Goal: Task Accomplishment & Management: Complete application form

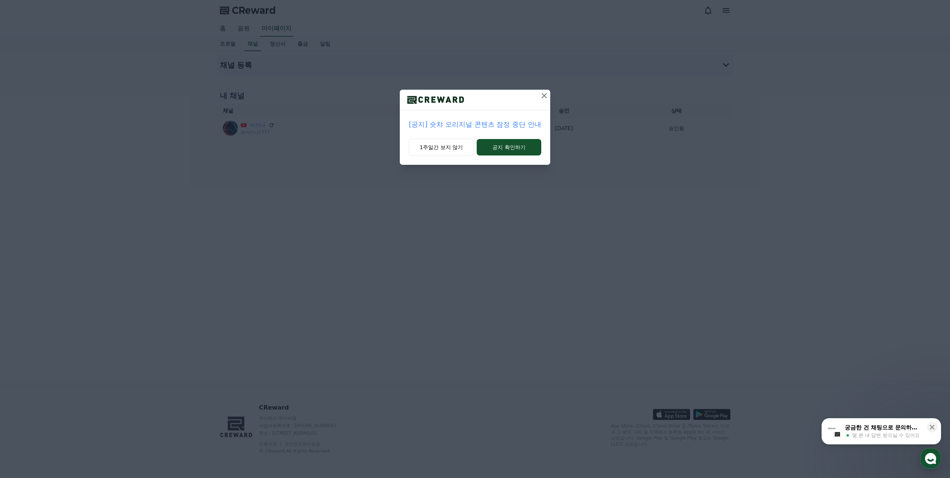
click at [543, 94] on icon at bounding box center [544, 95] width 5 height 5
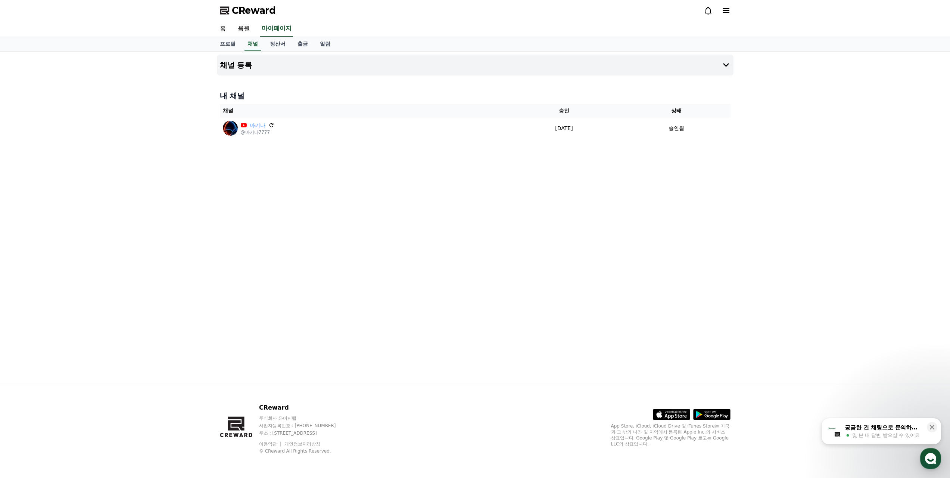
click at [702, 250] on div "채널 등록 내 채널 채널 승인 상태 마키나 @마키나7777 [DATE] 09-15 승인됨" at bounding box center [475, 218] width 523 height 333
click at [255, 43] on link "채널" at bounding box center [253, 44] width 16 height 14
click at [727, 64] on icon at bounding box center [726, 65] width 9 height 9
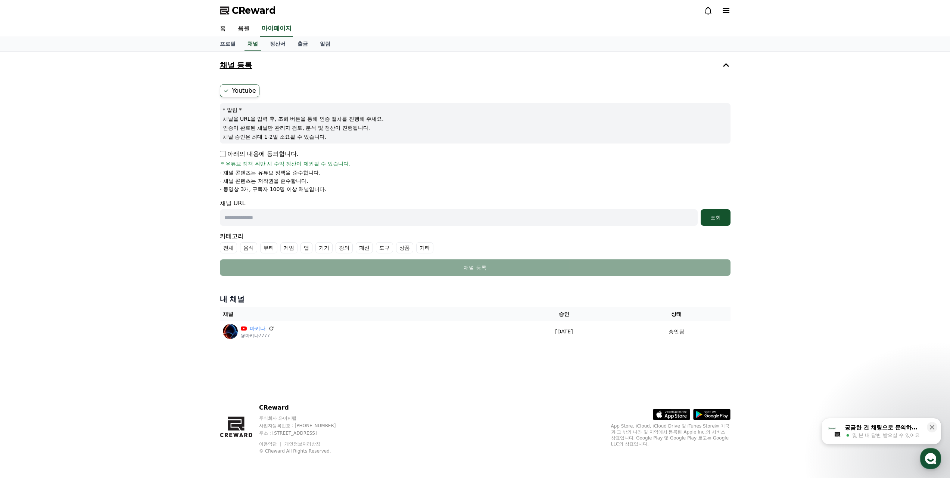
drag, startPoint x: 334, startPoint y: 225, endPoint x: 342, endPoint y: 221, distance: 9.4
click at [334, 225] on input "text" at bounding box center [459, 217] width 478 height 16
paste input "**********"
type input "**********"
click at [716, 218] on div "조회" at bounding box center [716, 217] width 24 height 7
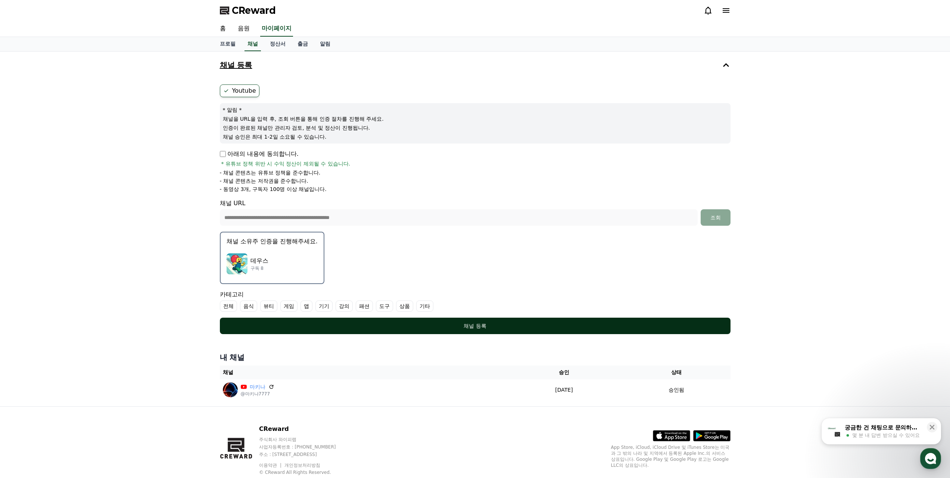
click at [509, 326] on div "채널 등록" at bounding box center [475, 325] width 481 height 7
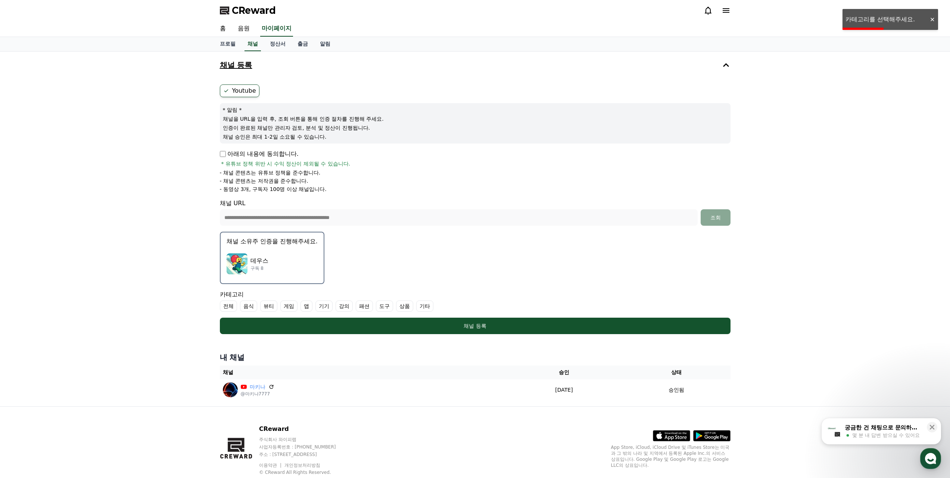
click at [428, 303] on label "기타" at bounding box center [424, 305] width 17 height 11
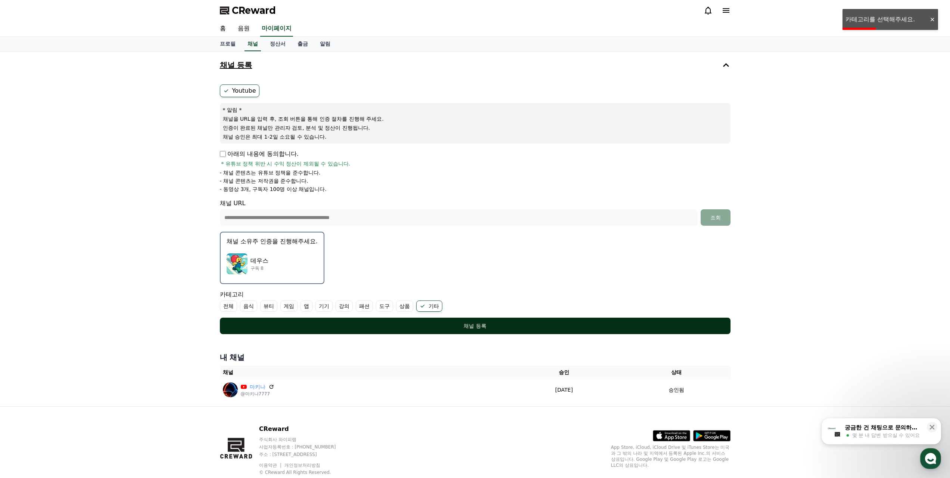
click at [509, 323] on div "채널 등록" at bounding box center [475, 325] width 481 height 7
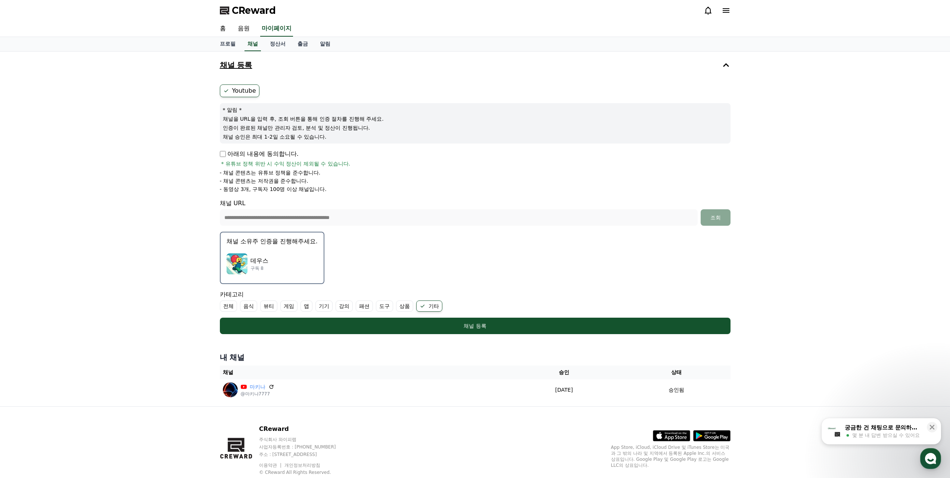
click at [285, 265] on div "데우스 구독 8" at bounding box center [272, 264] width 91 height 30
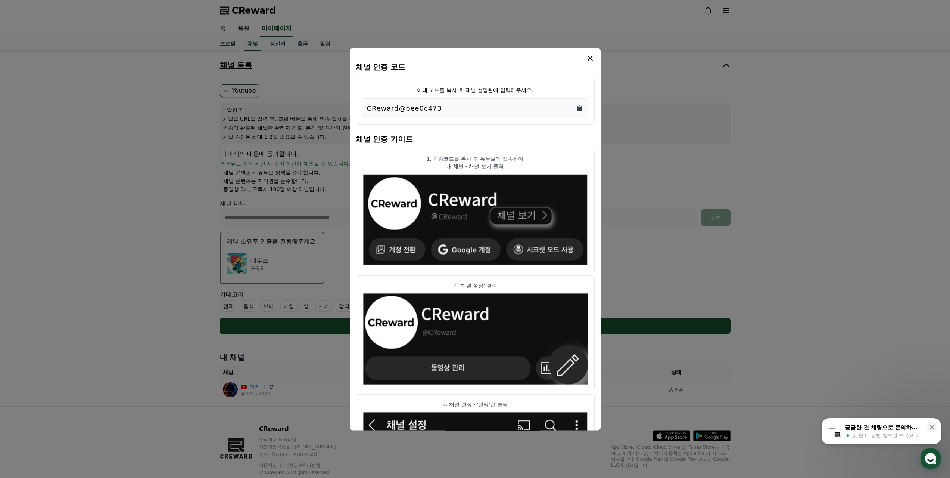
click at [580, 109] on icon "Copy to clipboard" at bounding box center [580, 109] width 4 height 6
click at [593, 55] on icon "modal" at bounding box center [590, 58] width 9 height 9
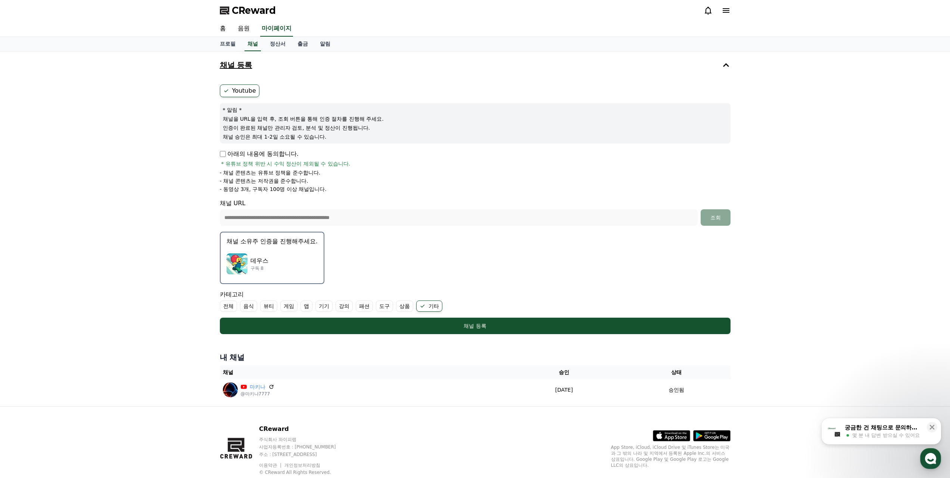
click at [824, 179] on div "**********" at bounding box center [475, 229] width 950 height 354
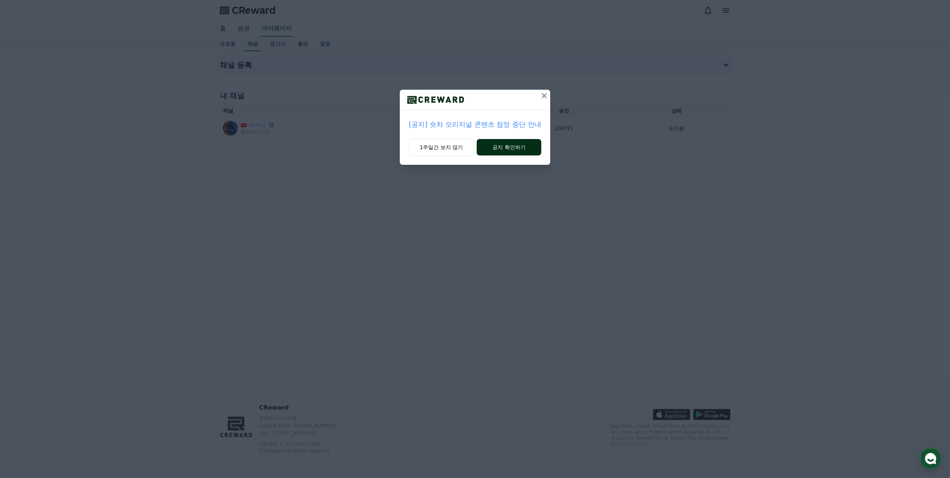
click at [513, 146] on button "공지 확인하기" at bounding box center [509, 147] width 65 height 16
